Goal: Task Accomplishment & Management: Manage account settings

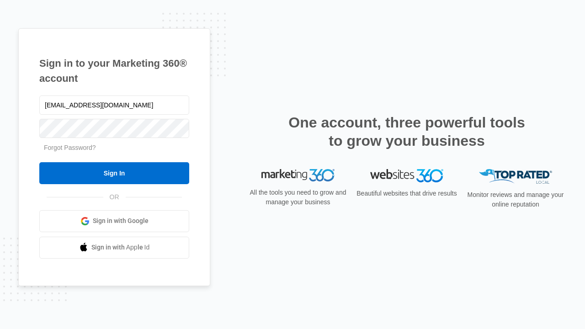
type input "[EMAIL_ADDRESS][DOMAIN_NAME]"
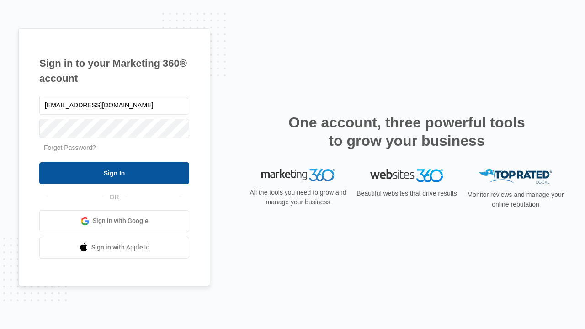
click at [114, 173] on input "Sign In" at bounding box center [114, 173] width 150 height 22
